Goal: Task Accomplishment & Management: Complete application form

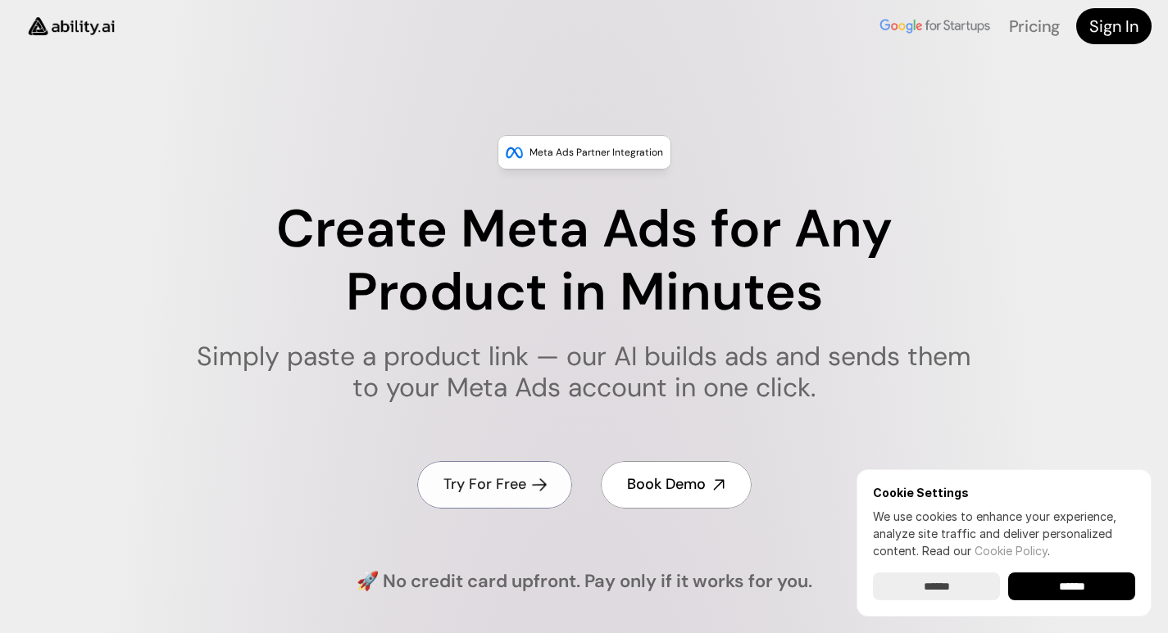
click at [540, 489] on use at bounding box center [538, 485] width 15 height 15
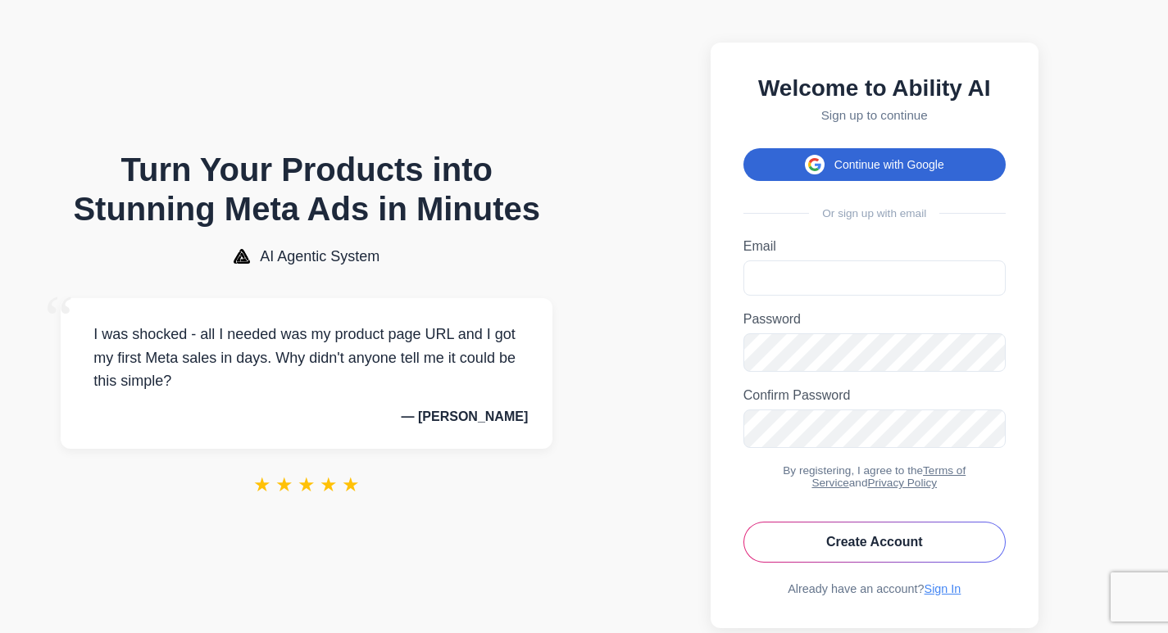
click at [938, 172] on button "Continue with Google" at bounding box center [874, 164] width 262 height 33
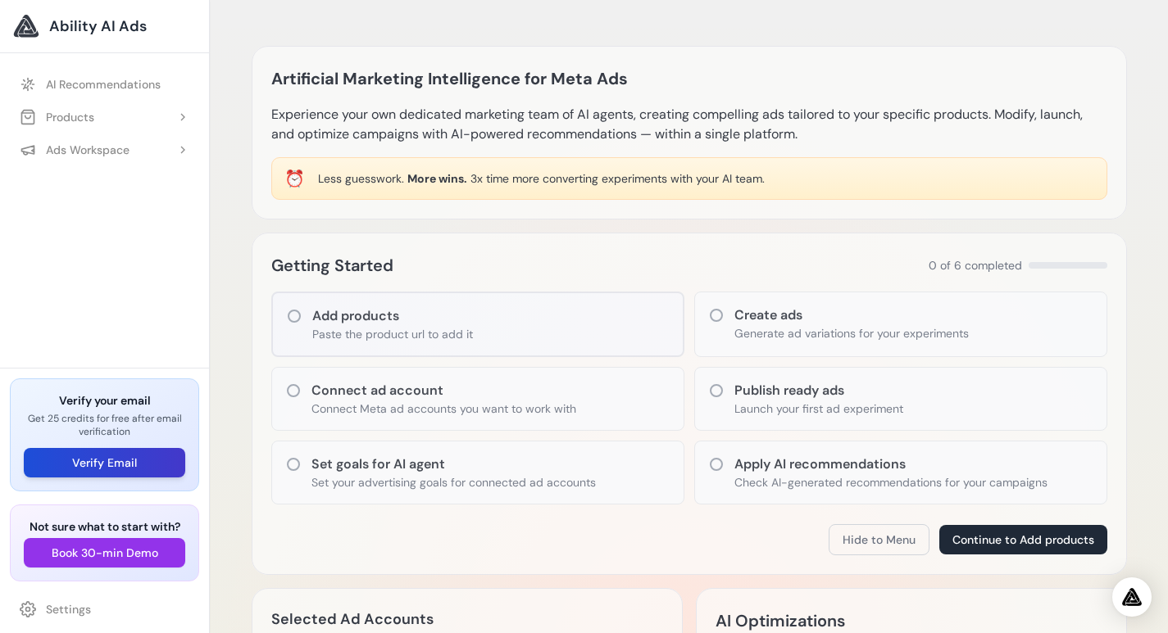
click at [94, 465] on button "Verify Email" at bounding box center [104, 462] width 161 height 29
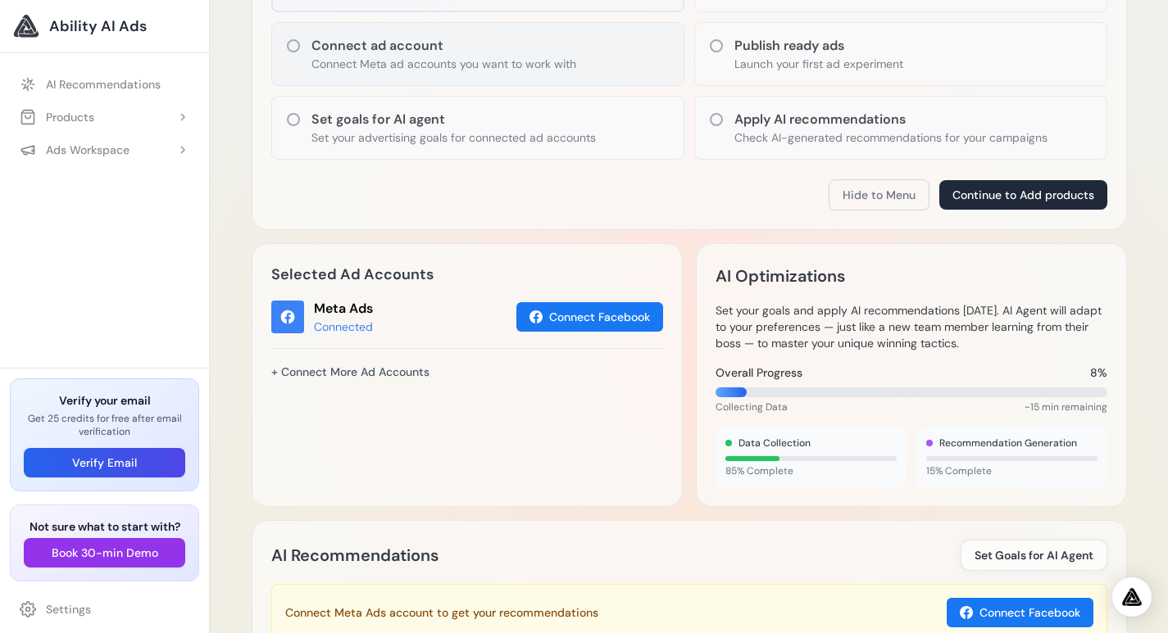
scroll to position [340, 0]
